Goal: Task Accomplishment & Management: Use online tool/utility

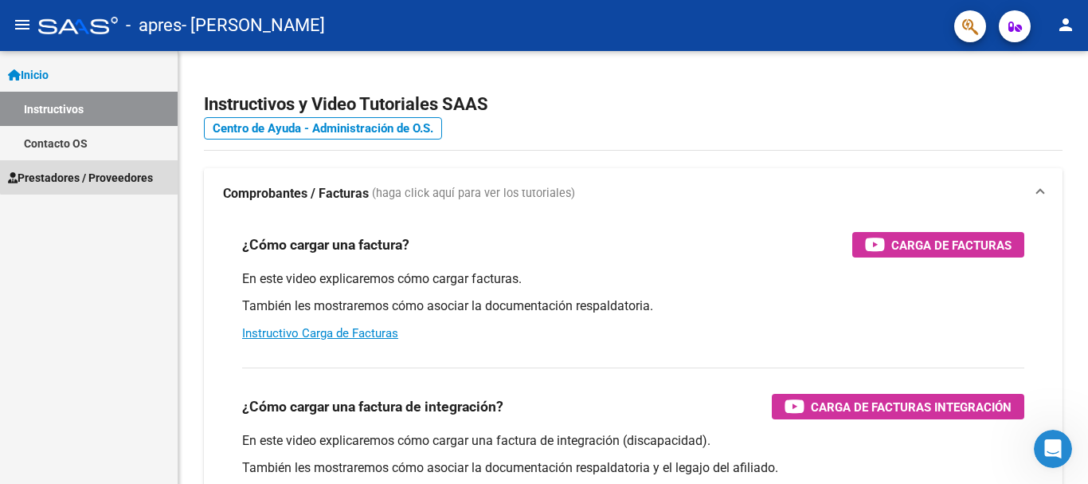
click at [92, 172] on span "Prestadores / Proveedores" at bounding box center [80, 178] width 145 height 18
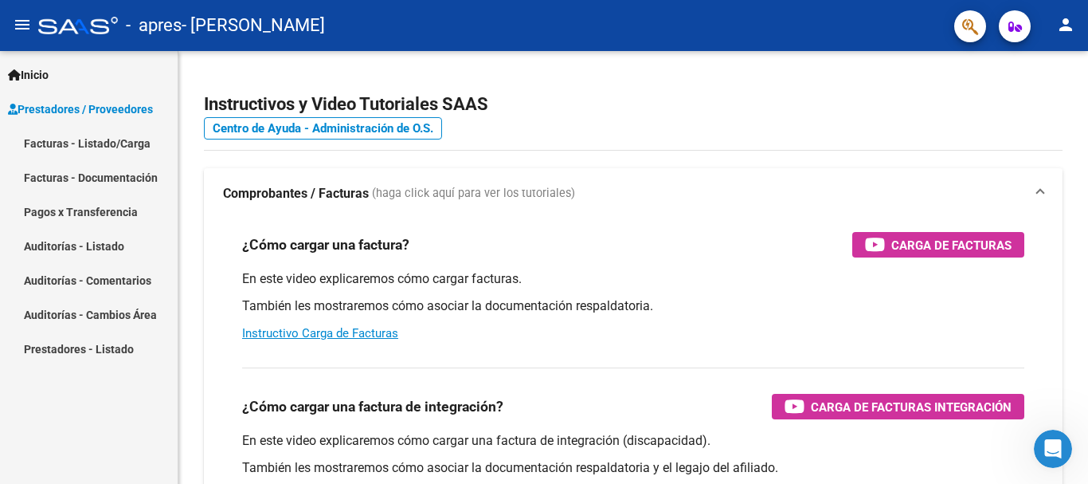
drag, startPoint x: 77, startPoint y: 27, endPoint x: 106, endPoint y: 455, distance: 428.8
click at [106, 455] on div "Inicio Instructivos Contacto OS Prestadores / Proveedores Facturas - Listado/Ca…" at bounding box center [89, 267] width 178 height 433
click at [1005, 34] on button "button" at bounding box center [1015, 26] width 32 height 32
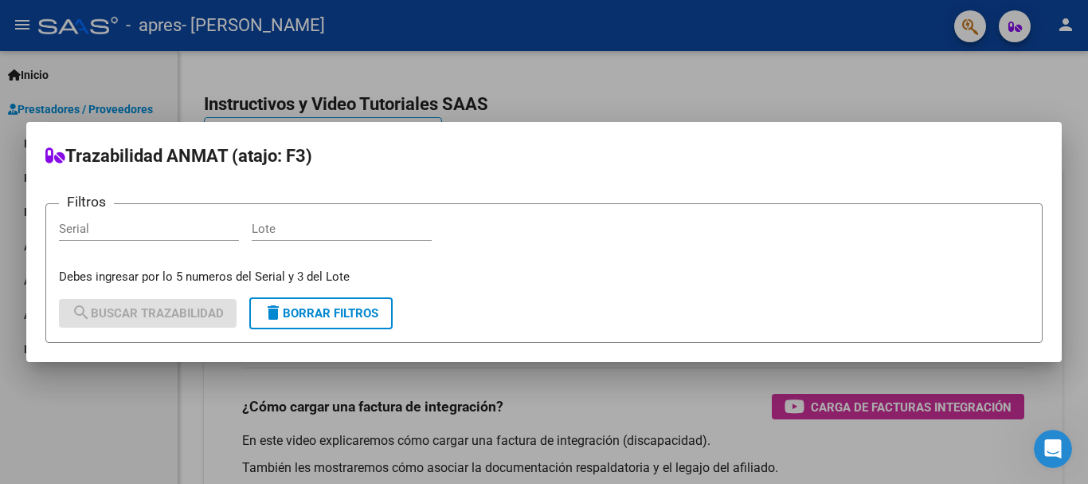
click at [904, 40] on div at bounding box center [544, 242] width 1088 height 484
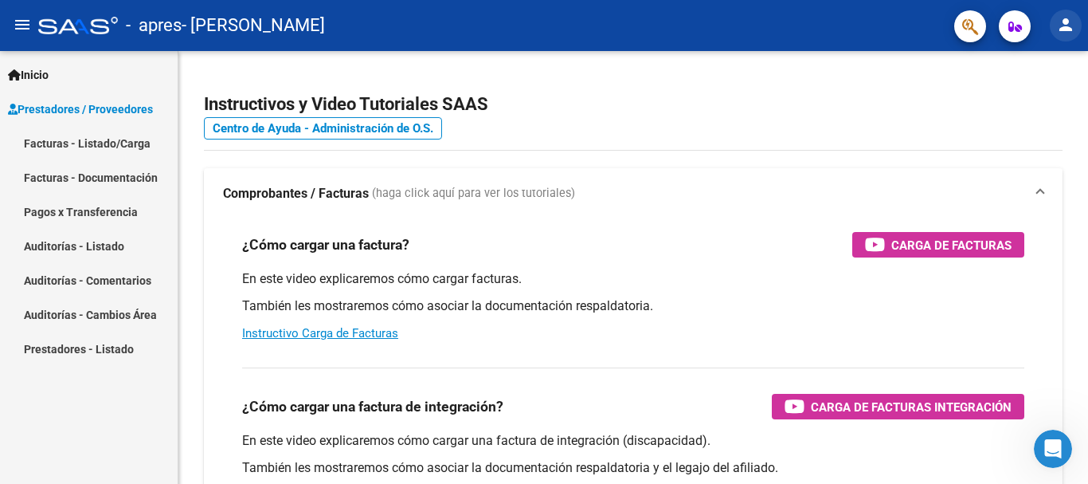
click at [1074, 15] on mat-icon "person" at bounding box center [1065, 24] width 19 height 19
click at [908, 33] on div at bounding box center [544, 242] width 1088 height 484
drag, startPoint x: 908, startPoint y: 33, endPoint x: 37, endPoint y: 71, distance: 871.6
click at [37, 71] on span "Inicio" at bounding box center [28, 75] width 41 height 18
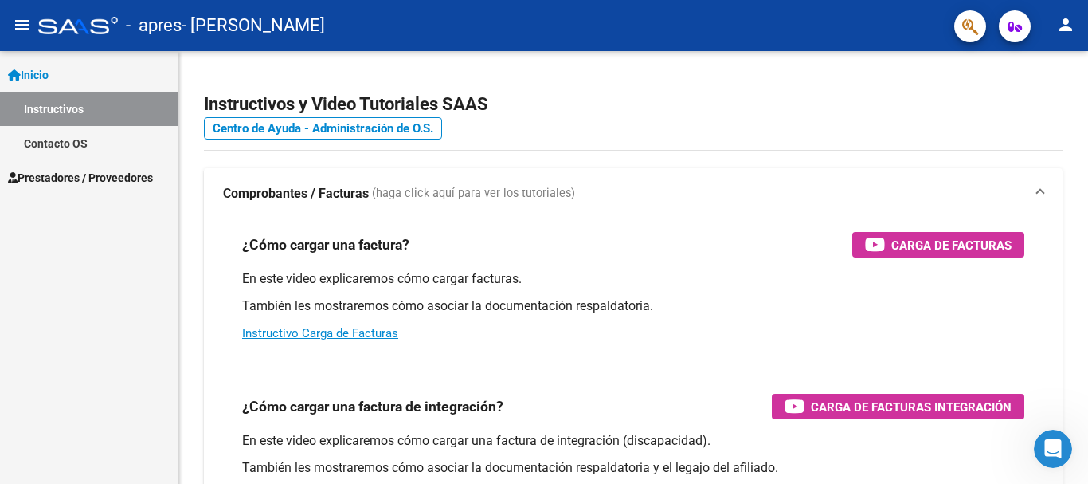
drag, startPoint x: 898, startPoint y: 2, endPoint x: 613, endPoint y: 26, distance: 285.4
click at [613, 26] on div "- apres - [PERSON_NAME]" at bounding box center [489, 25] width 903 height 35
drag, startPoint x: 641, startPoint y: 47, endPoint x: 114, endPoint y: 180, distance: 543.2
click at [114, 180] on span "Prestadores / Proveedores" at bounding box center [80, 178] width 145 height 18
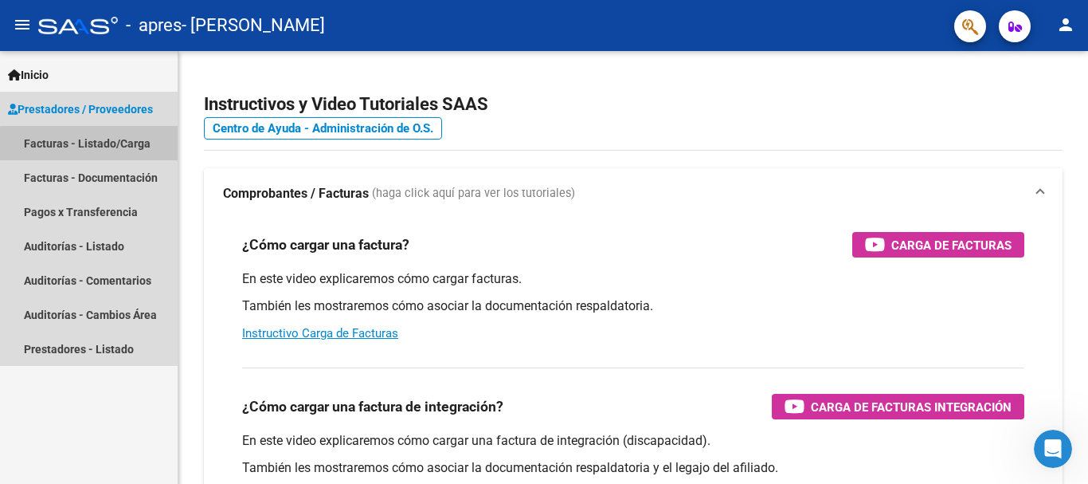
click at [100, 145] on link "Facturas - Listado/Carga" at bounding box center [89, 143] width 178 height 34
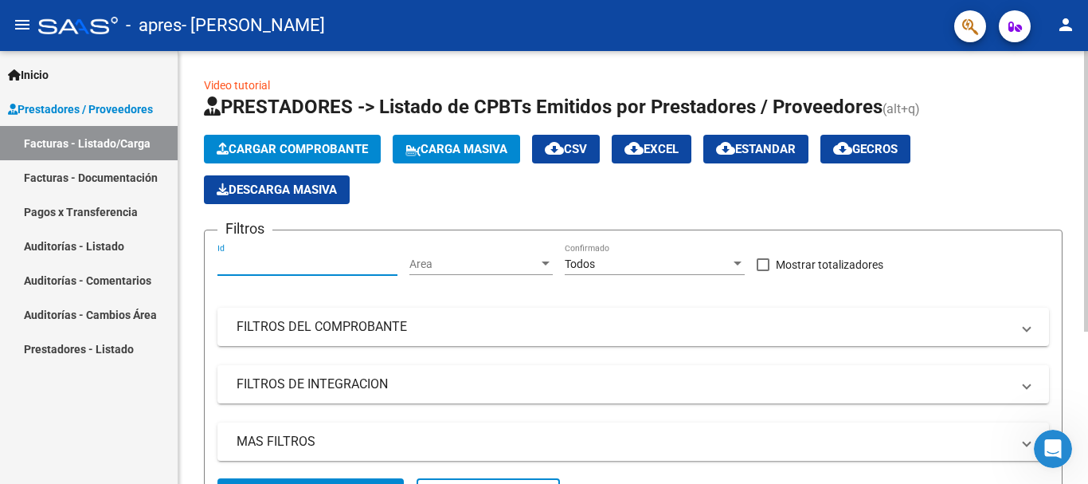
click at [275, 263] on input "Id" at bounding box center [308, 264] width 180 height 14
click at [730, 262] on div "Todos" at bounding box center [648, 264] width 166 height 14
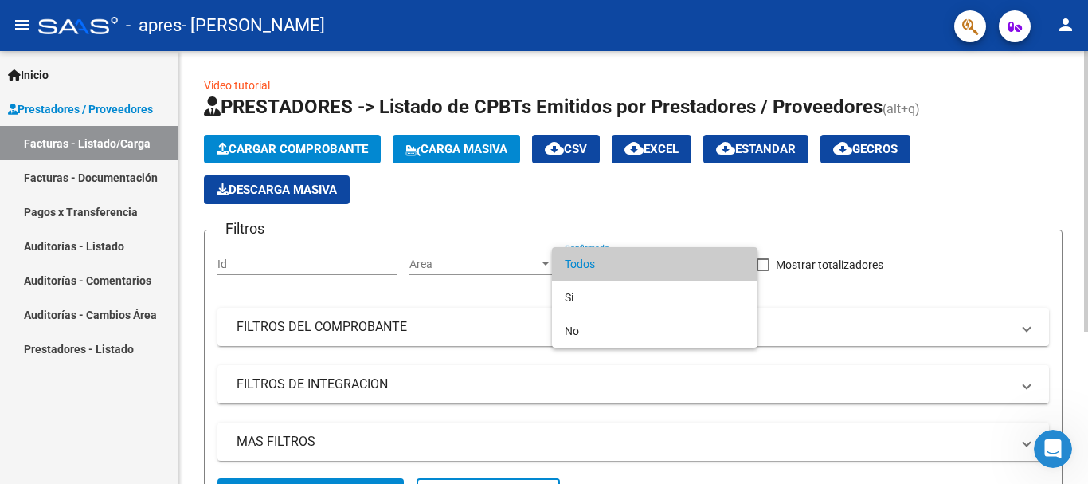
click at [730, 262] on span "Todos" at bounding box center [655, 263] width 180 height 33
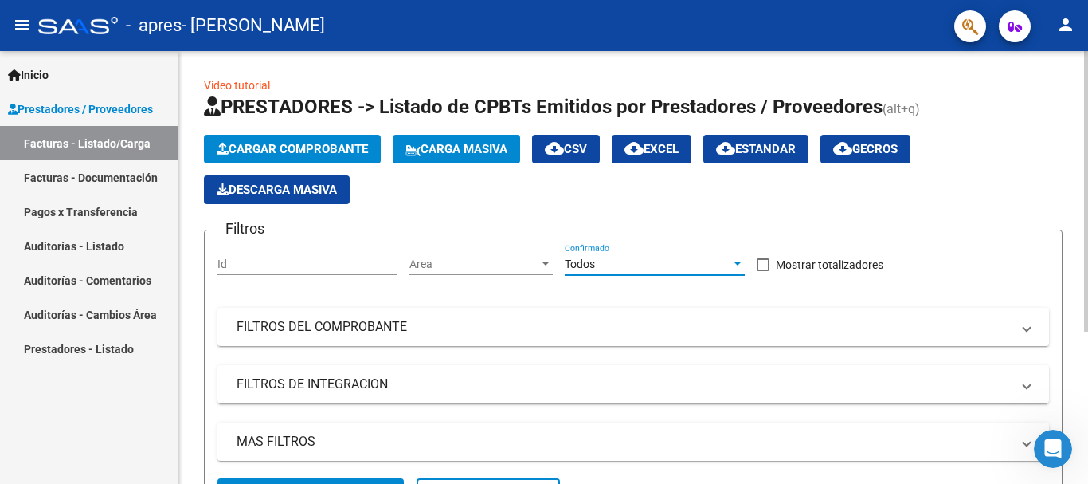
click at [1088, 170] on div at bounding box center [1086, 191] width 4 height 280
click at [1081, 122] on div "Video tutorial PRESTADORES -> Listado de CPBTs Emitidos por Prestadores / Prove…" at bounding box center [635, 385] width 914 height 668
